Goal: Information Seeking & Learning: Learn about a topic

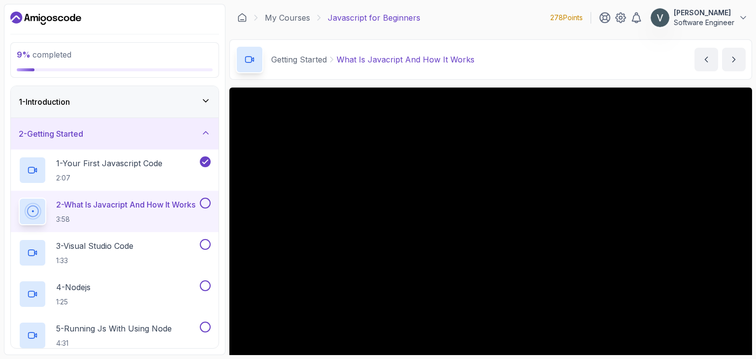
scroll to position [61, 0]
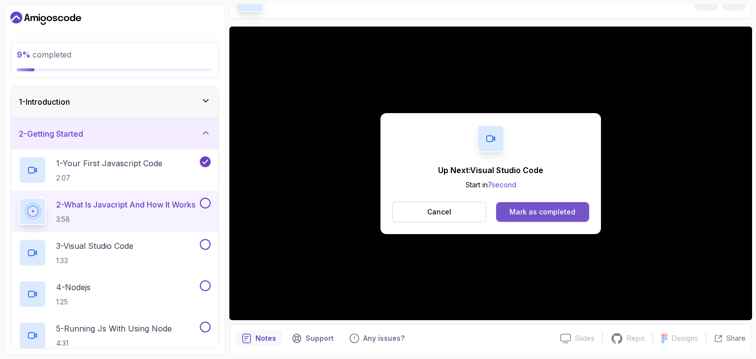
click at [569, 216] on div "Mark as completed" at bounding box center [542, 212] width 66 height 10
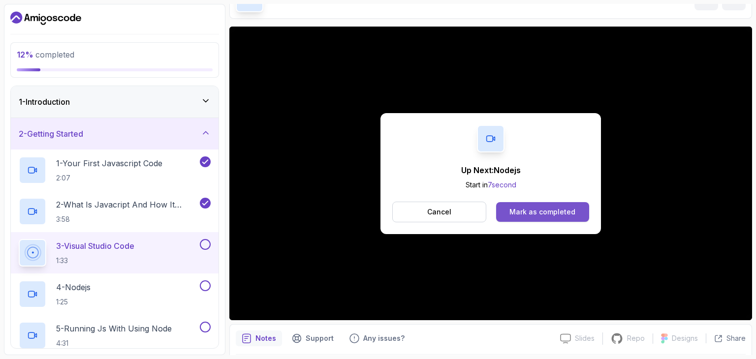
click at [535, 215] on div "Mark as completed" at bounding box center [542, 212] width 66 height 10
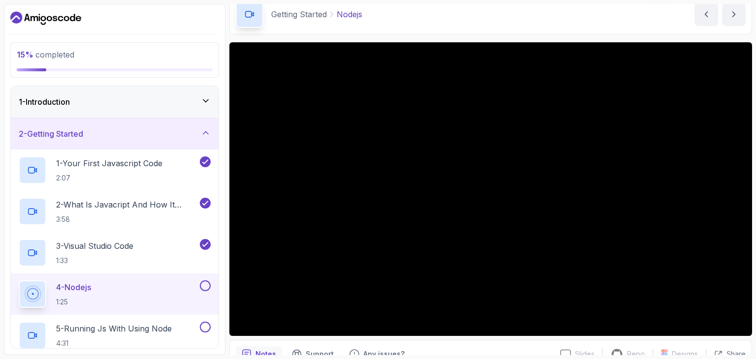
scroll to position [45, 0]
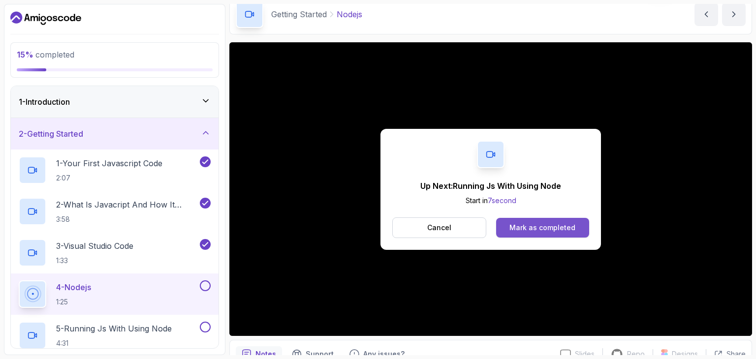
click at [504, 226] on button "Mark as completed" at bounding box center [542, 228] width 93 height 20
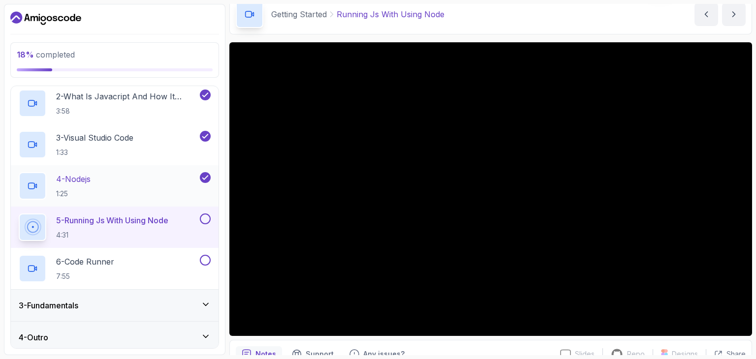
scroll to position [112, 0]
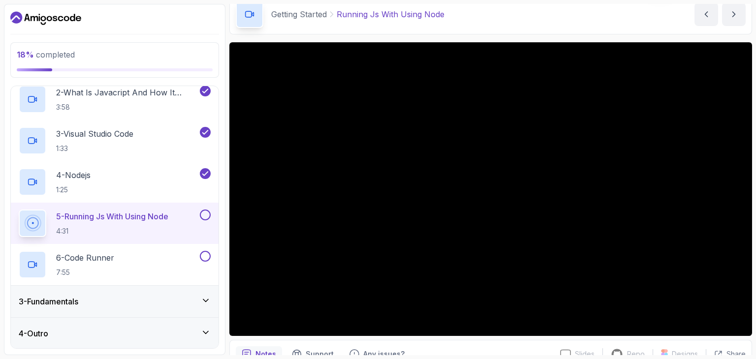
click at [209, 296] on icon at bounding box center [206, 301] width 10 height 10
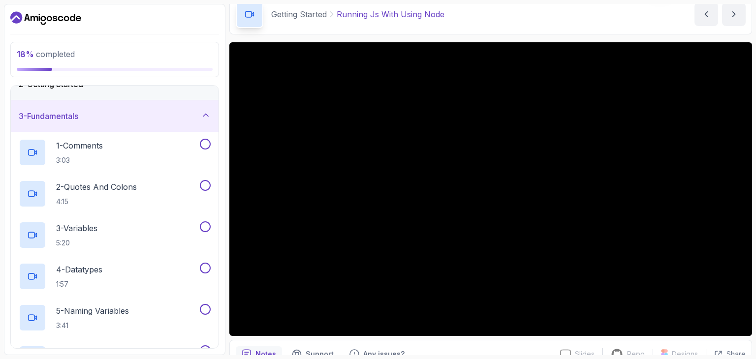
scroll to position [0, 0]
